Goal: Navigation & Orientation: Go to known website

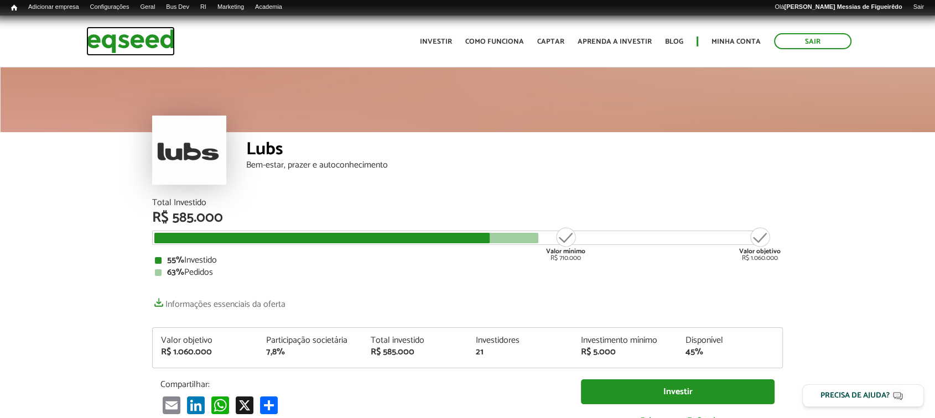
click at [134, 42] on img at bounding box center [130, 41] width 89 height 29
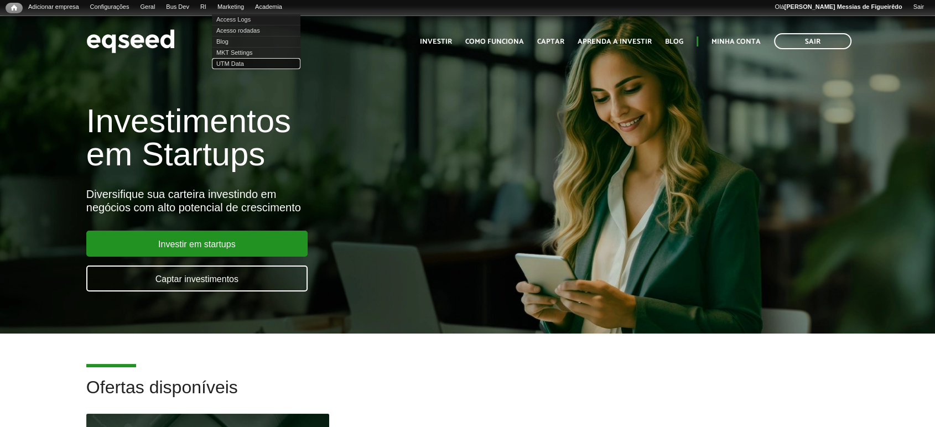
click at [240, 58] on link "UTM Data" at bounding box center [256, 63] width 89 height 11
